Goal: Transaction & Acquisition: Book appointment/travel/reservation

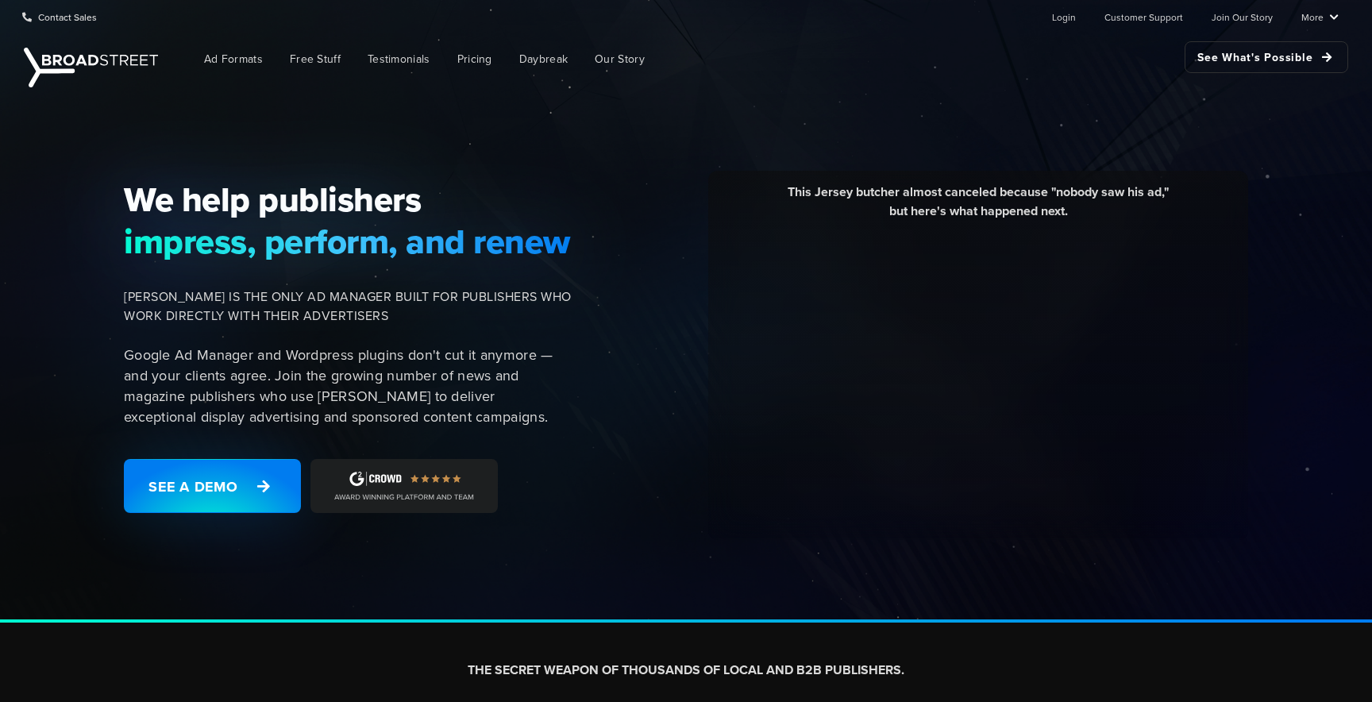
click at [238, 518] on div "We help publishers impress, perform, and renew BROADSTREET IS THE ONLY AD MANAG…" at bounding box center [352, 355] width 476 height 353
click at [233, 499] on link "See a Demo" at bounding box center [212, 486] width 177 height 54
click at [168, 487] on link "See a Demo" at bounding box center [212, 486] width 177 height 54
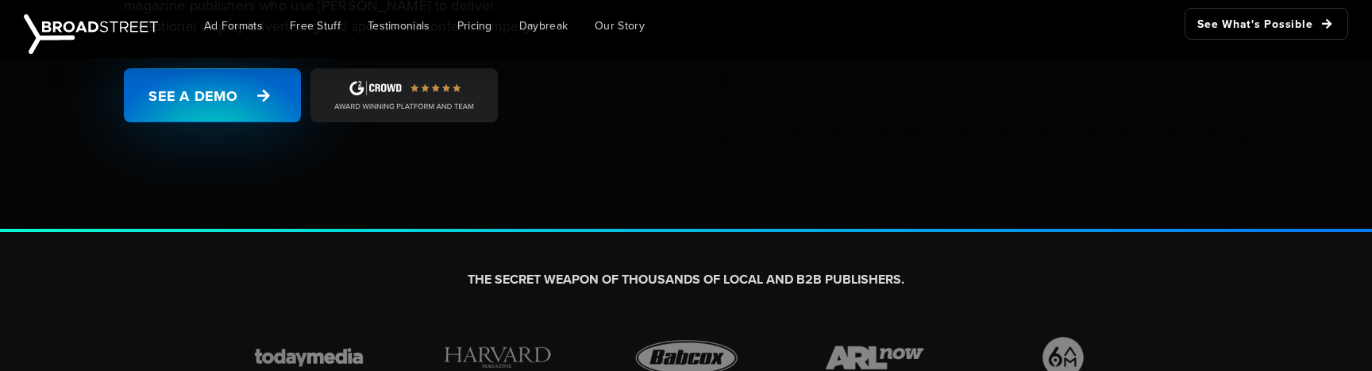
click at [218, 87] on link "See a Demo" at bounding box center [212, 95] width 177 height 54
